Goal: Information Seeking & Learning: Learn about a topic

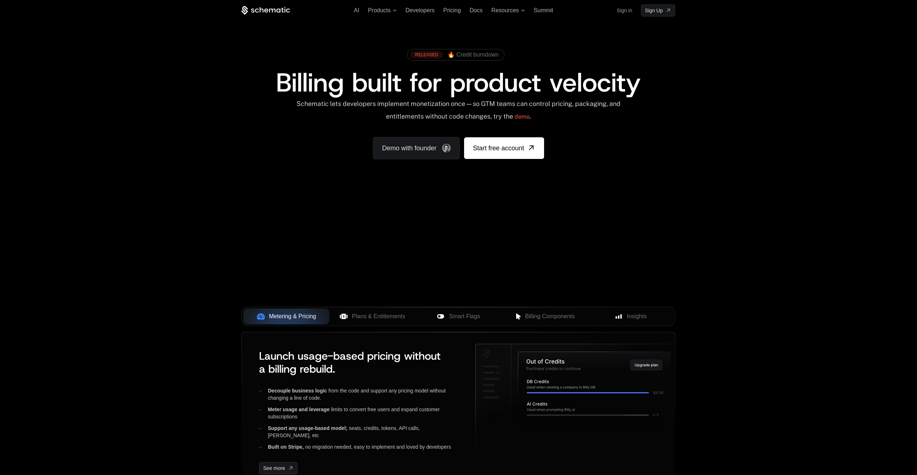
scroll to position [41, 0]
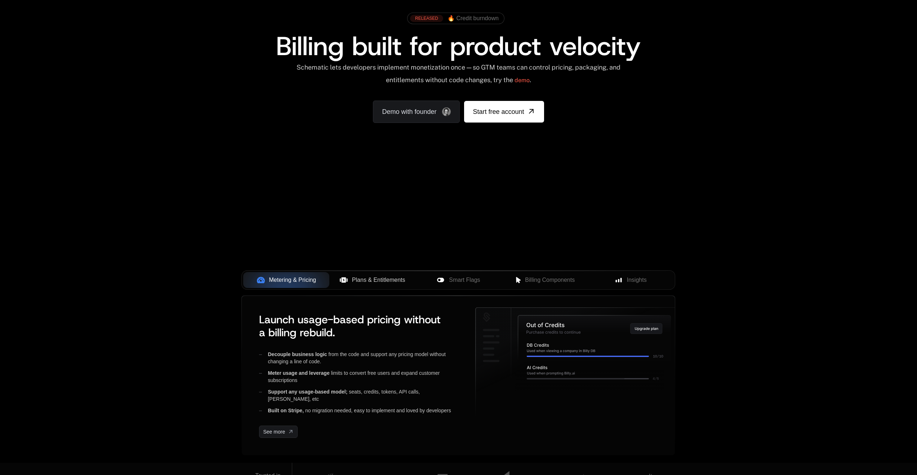
click at [387, 280] on span "Plans & Entitlements" at bounding box center [378, 280] width 53 height 9
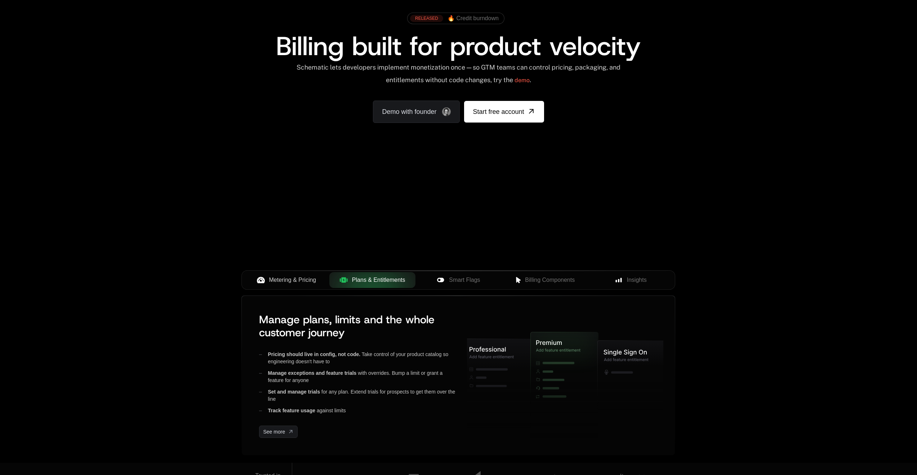
click at [299, 276] on span "Metering & Pricing" at bounding box center [292, 280] width 47 height 9
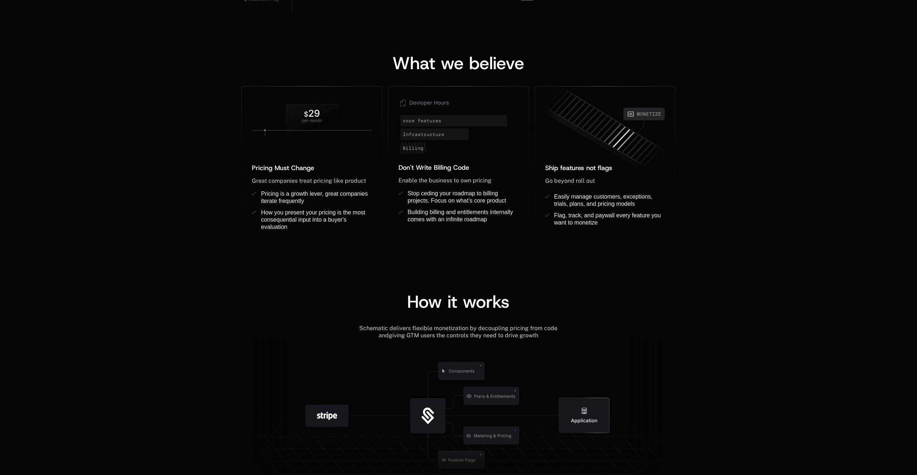
scroll to position [530, 0]
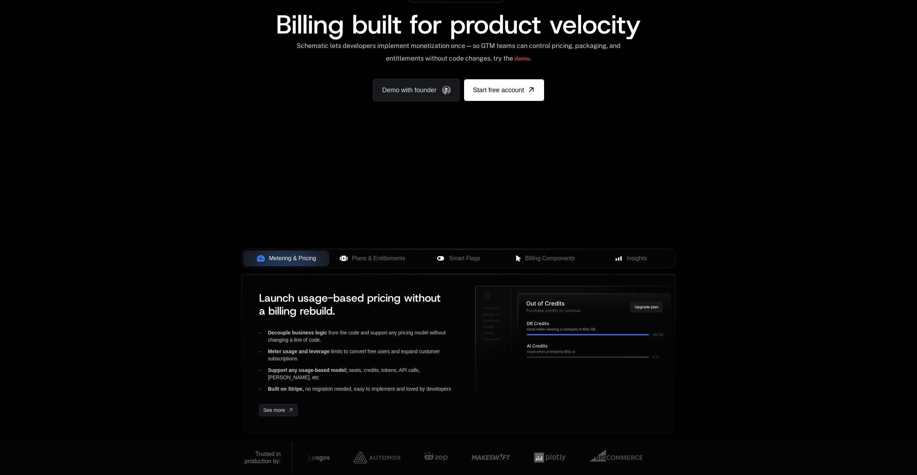
scroll to position [129, 0]
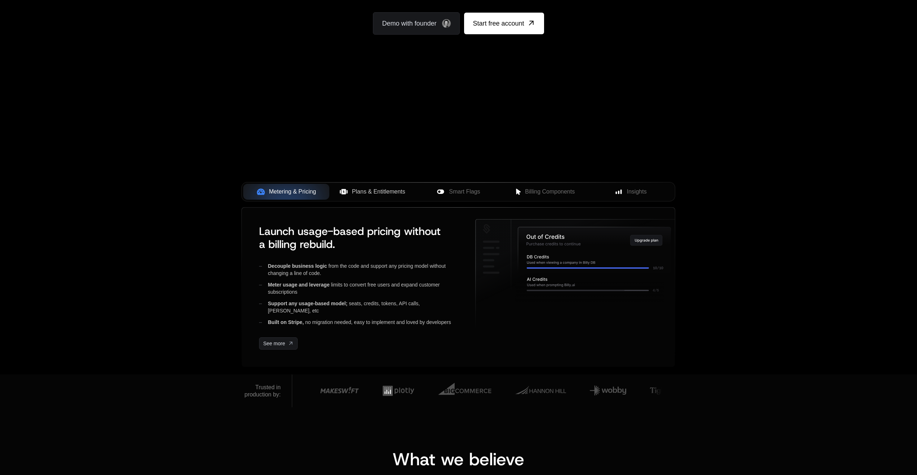
click at [393, 194] on span "Plans & Entitlements" at bounding box center [378, 191] width 53 height 9
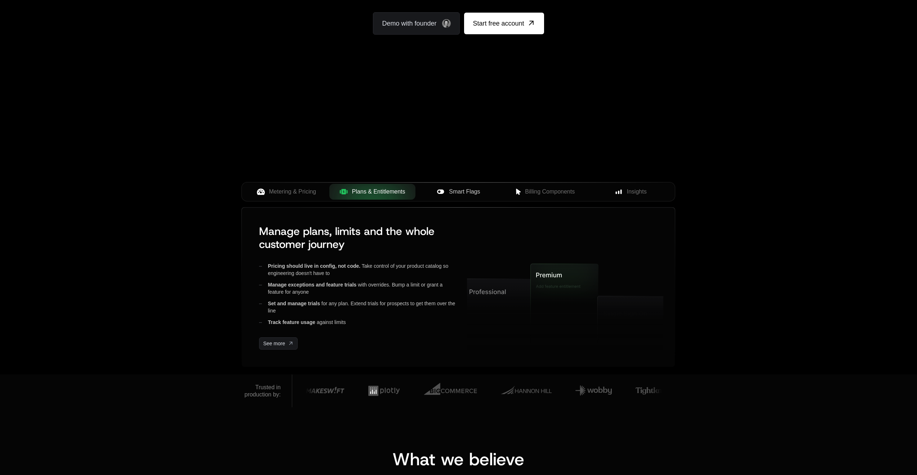
click at [444, 191] on icon at bounding box center [440, 192] width 7 height 4
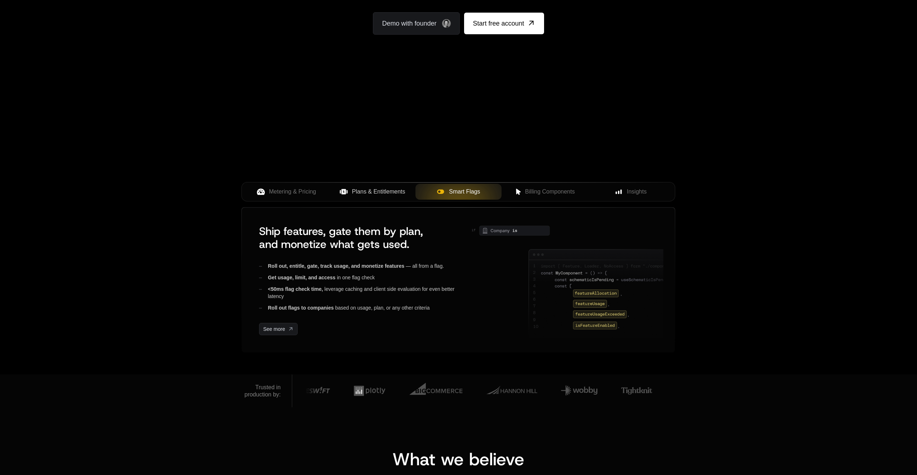
click at [345, 190] on icon at bounding box center [343, 191] width 5 height 5
click at [311, 190] on span "Metering & Pricing" at bounding box center [292, 191] width 47 height 9
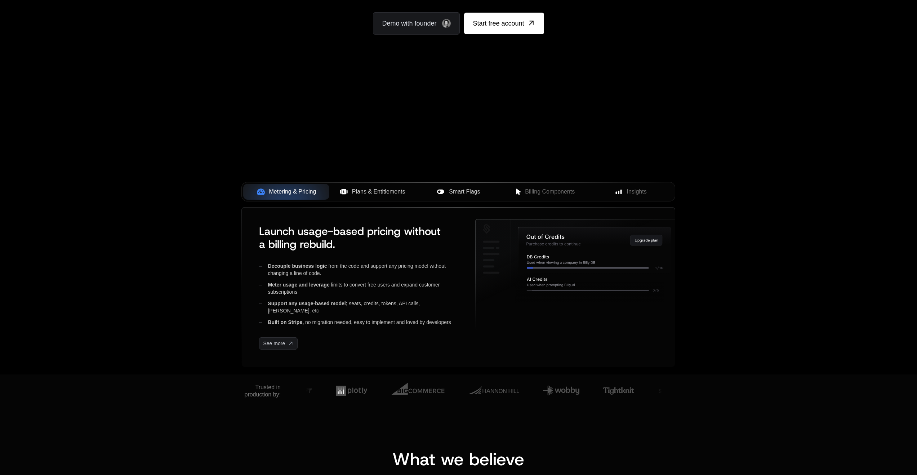
click at [375, 190] on span "Plans & Entitlements" at bounding box center [378, 191] width 53 height 9
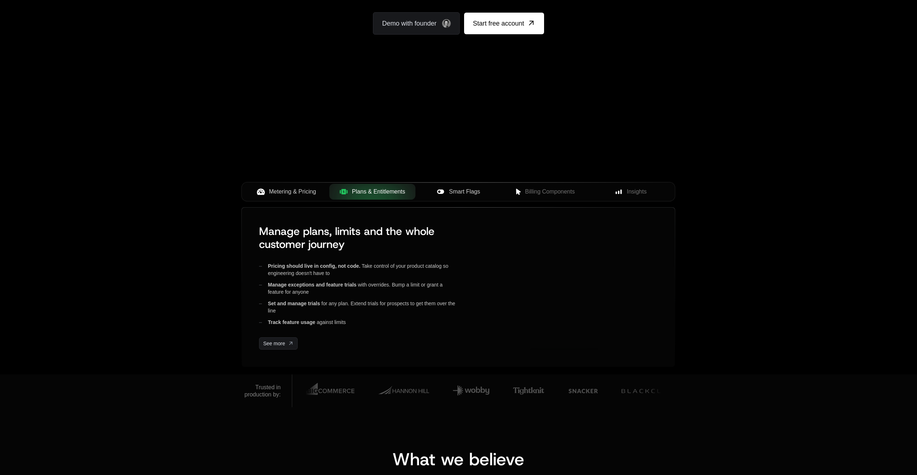
click at [453, 191] on span "Smart Flags" at bounding box center [464, 191] width 31 height 9
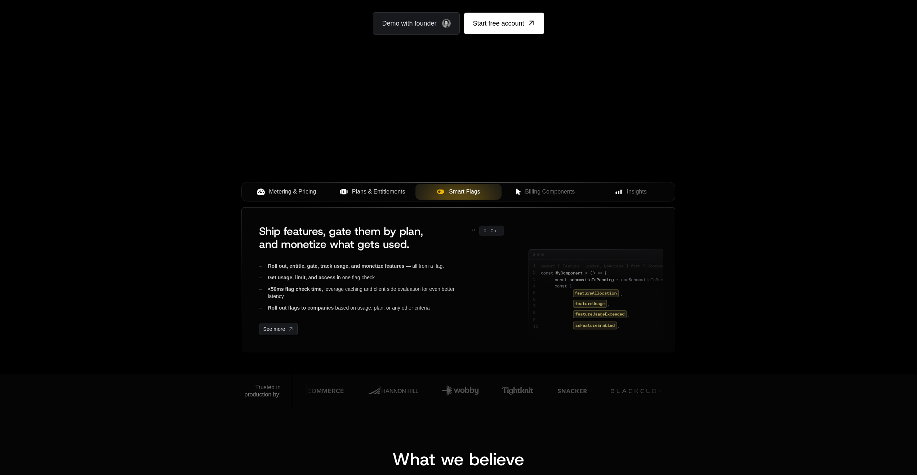
click at [414, 194] on button "Plans & Entitlements" at bounding box center [372, 192] width 86 height 16
